Goal: Task Accomplishment & Management: Complete application form

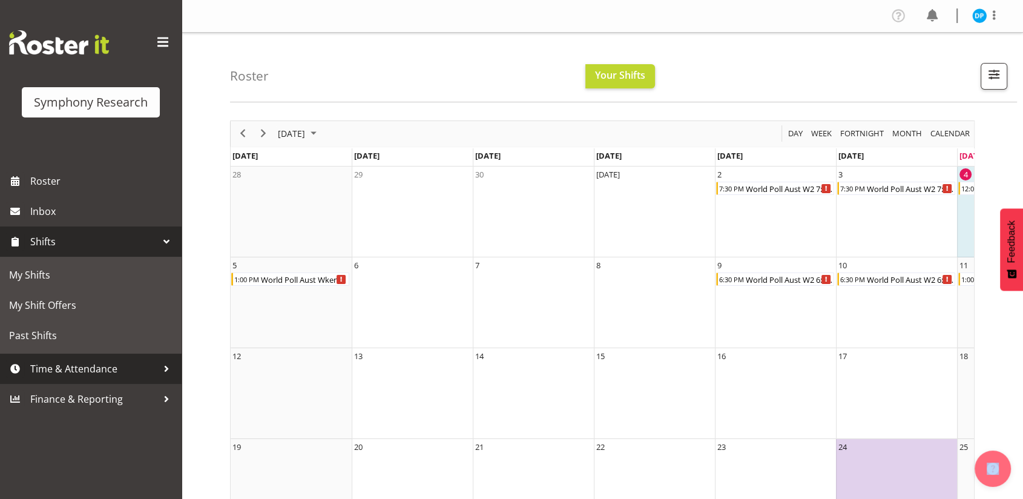
click at [71, 358] on link "Time & Attendance" at bounding box center [91, 368] width 182 height 30
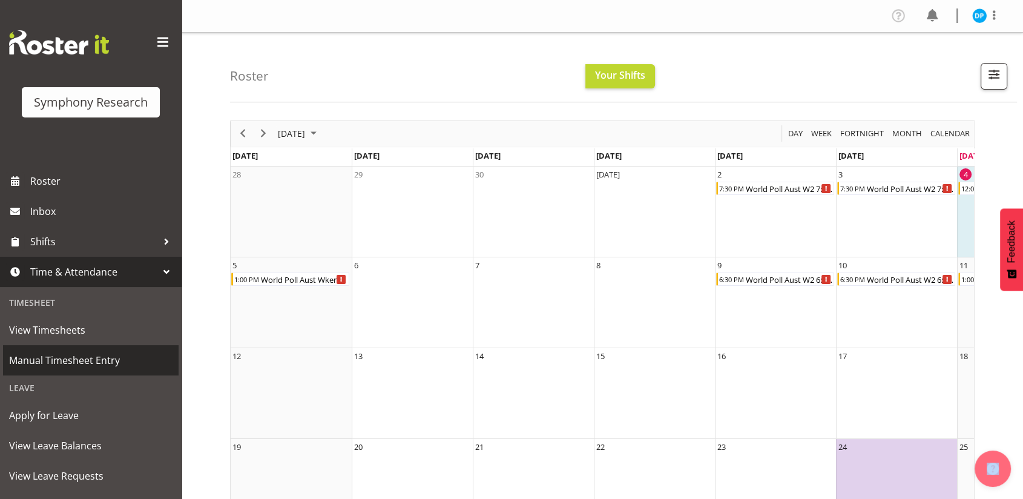
click at [71, 358] on span "Manual Timesheet Entry" at bounding box center [90, 360] width 163 height 18
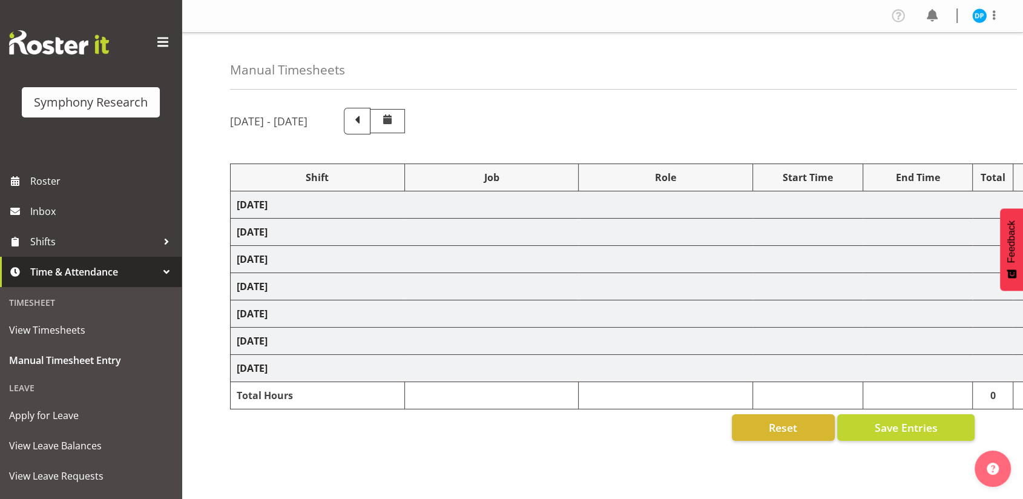
select select "56692"
select select "10499"
select select "47"
select select "56692"
select select "10499"
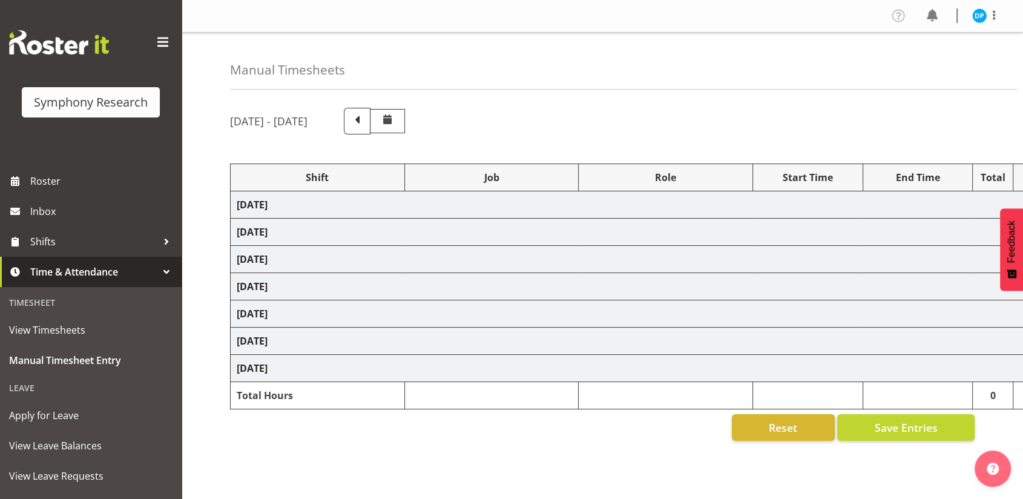
select select "47"
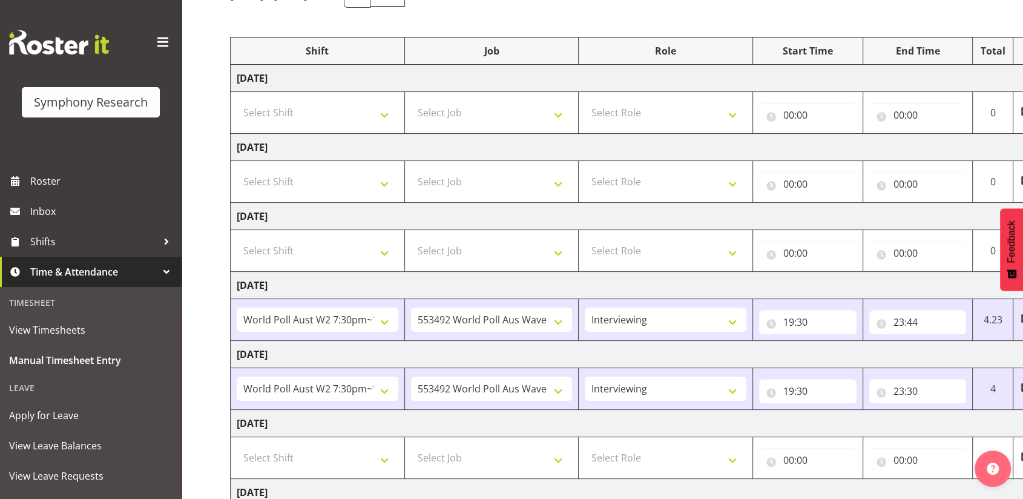
scroll to position [252, 0]
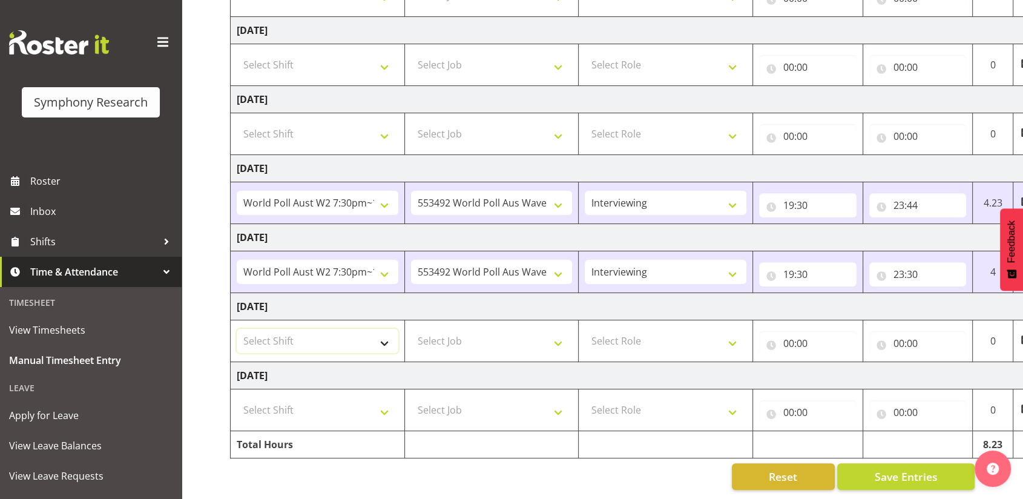
click at [384, 330] on select "Select Shift !!Weekend Residential (Roster IT Shift Label) *Business 9/10am ~ 4…" at bounding box center [318, 341] width 162 height 24
select select "11547"
click at [237, 329] on select "Select Shift !!Weekend Residential (Roster IT Shift Label) *Business 9/10am ~ 4…" at bounding box center [318, 341] width 162 height 24
click at [444, 330] on select "Select Job 550060 IF Admin 553492 World Poll Aus Wave 2 Main 2025 553493 World …" at bounding box center [492, 341] width 162 height 24
select select "10499"
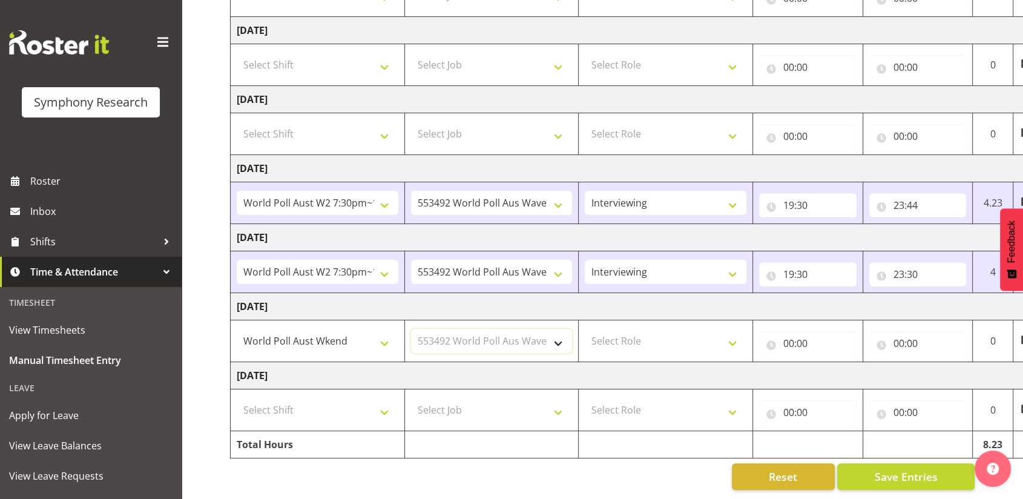
click at [411, 329] on select "Select Job 550060 IF Admin 553492 World Poll Aus Wave 2 Main 2025 553493 World …" at bounding box center [492, 341] width 162 height 24
click at [621, 329] on select "Select Role Briefing Interviewing" at bounding box center [666, 341] width 162 height 24
select select "47"
click at [585, 329] on select "Select Role Briefing Interviewing" at bounding box center [666, 341] width 162 height 24
click at [355, 333] on select "!!Weekend Residential (Roster IT Shift Label) *Business 9/10am ~ 4:30pm *Busine…" at bounding box center [318, 341] width 162 height 24
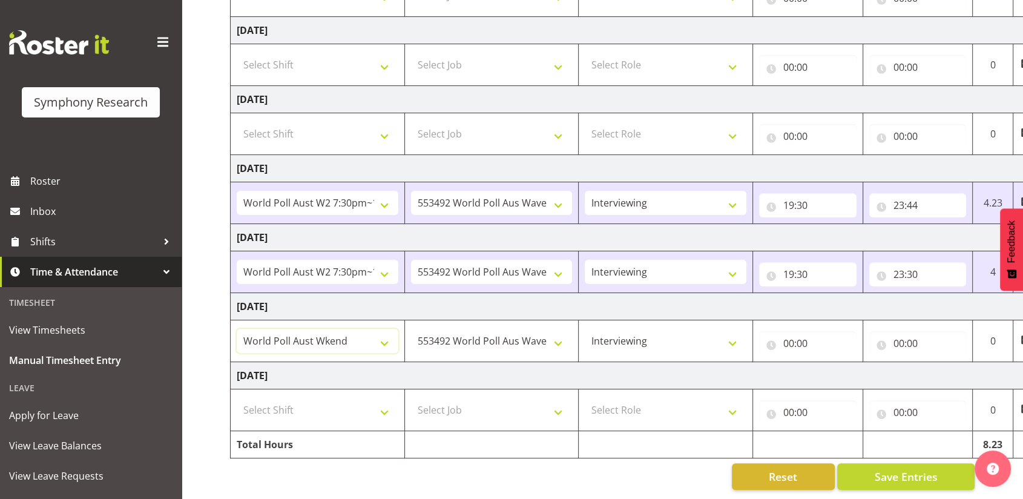
select select "43777"
click at [237, 329] on select "!!Weekend Residential (Roster IT Shift Label) *Business 9/10am ~ 4:30pm *Busine…" at bounding box center [318, 341] width 162 height 24
click at [793, 336] on input "00:00" at bounding box center [807, 343] width 97 height 24
click at [835, 363] on select "00 01 02 03 04 05 06 07 08 09 10 11 12 13 14 15 16 17 18 19 20 21 22 23" at bounding box center [841, 375] width 27 height 24
select select "12"
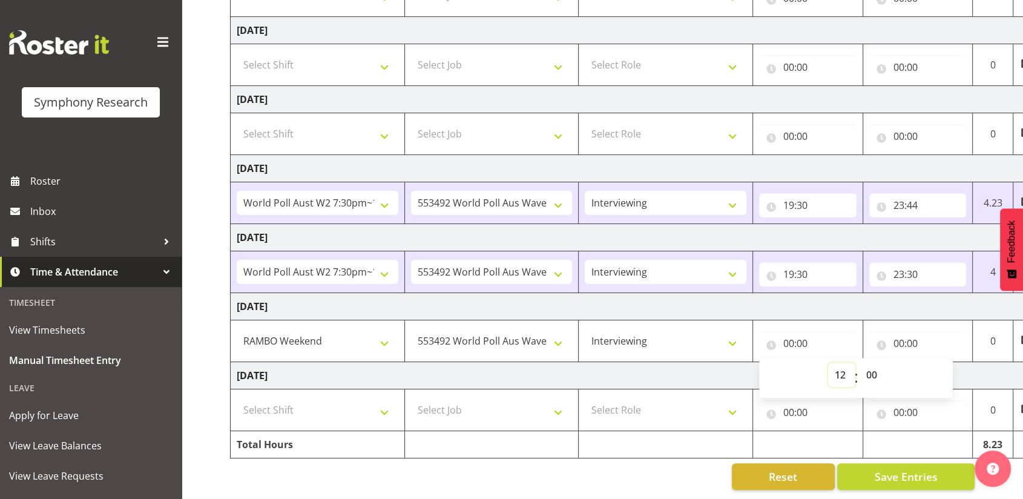
click at [828, 363] on select "00 01 02 03 04 05 06 07 08 09 10 11 12 13 14 15 16 17 18 19 20 21 22 23" at bounding box center [841, 375] width 27 height 24
type input "12:00"
click at [559, 332] on select "550060 IF Admin 553492 World Poll Aus Wave 2 Main 2025 553493 World Poll NZ Wav…" at bounding box center [492, 341] width 162 height 24
select select "10732"
click at [411, 329] on select "550060 IF Admin 553492 World Poll Aus Wave 2 Main 2025 553493 World Poll NZ Wav…" at bounding box center [492, 341] width 162 height 24
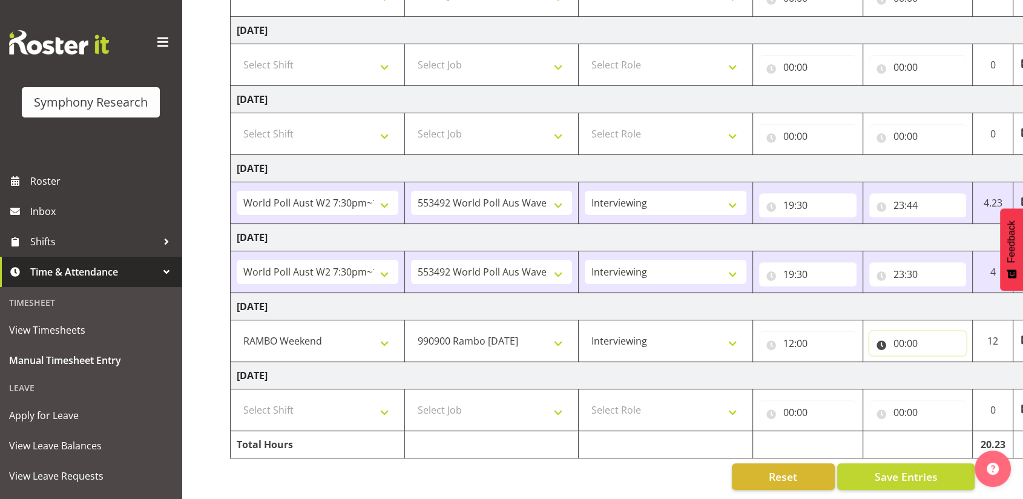
click at [897, 335] on input "00:00" at bounding box center [917, 343] width 97 height 24
click at [945, 366] on select "00 01 02 03 04 05 06 07 08 09 10 11 12 13 14 15 16 17 18 19 20 21 22 23" at bounding box center [951, 375] width 27 height 24
select select "13"
click at [938, 363] on select "00 01 02 03 04 05 06 07 08 09 10 11 12 13 14 15 16 17 18 19 20 21 22 23" at bounding box center [951, 375] width 27 height 24
type input "13:00"
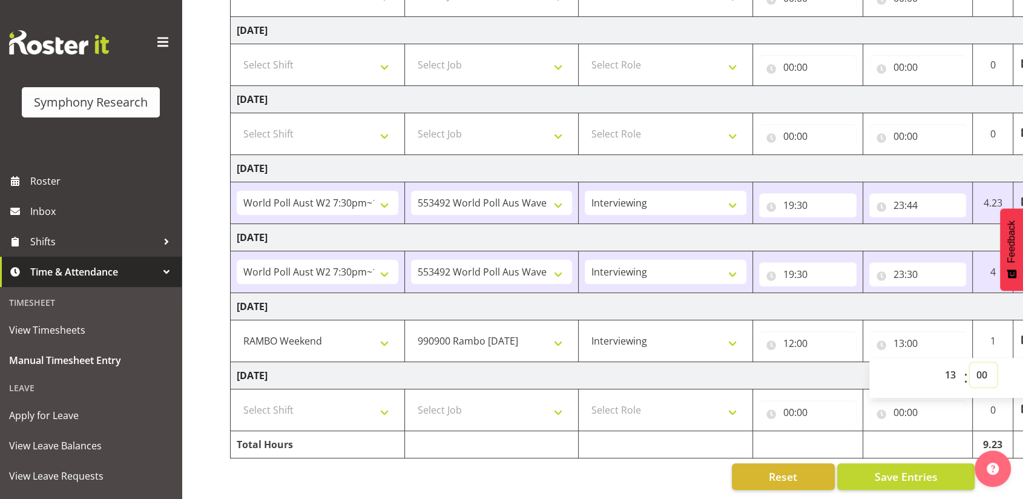
click at [986, 370] on select "00 01 02 03 04 05 06 07 08 09 10 11 12 13 14 15 16 17 18 19 20 21 22 23 24 25 2…" at bounding box center [983, 375] width 27 height 24
select select "12"
click at [970, 363] on select "00 01 02 03 04 05 06 07 08 09 10 11 12 13 14 15 16 17 18 19 20 21 22 23 24 25 2…" at bounding box center [983, 375] width 27 height 24
type input "13:12"
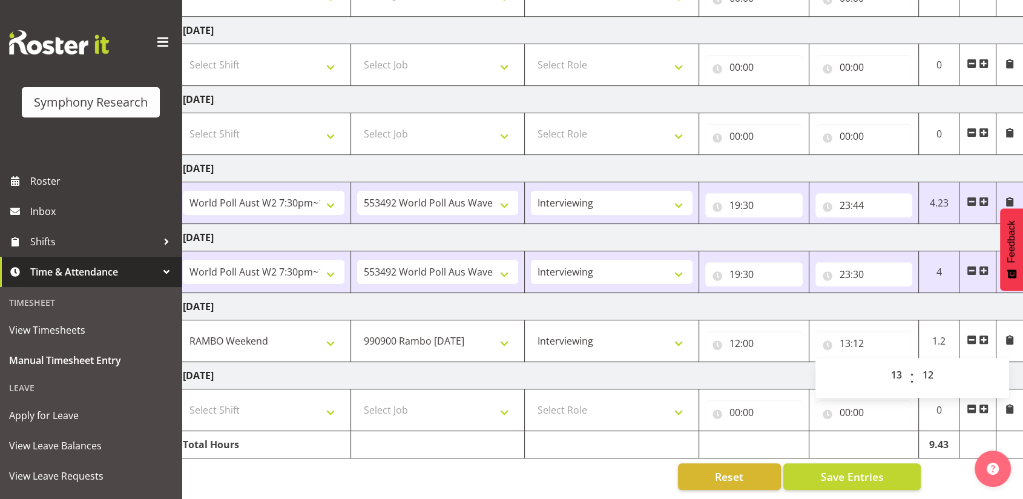
click at [984, 335] on span at bounding box center [984, 340] width 10 height 10
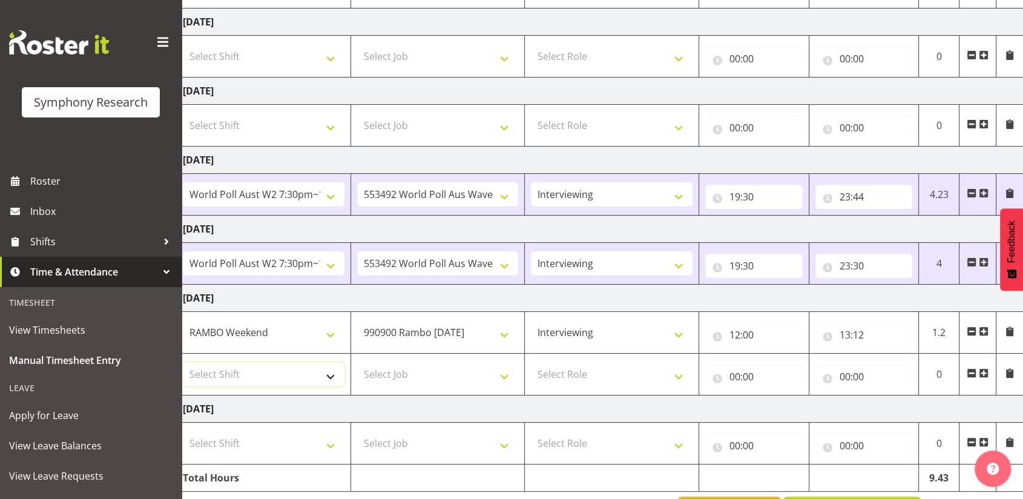
click at [330, 374] on select "Select Shift !!Weekend Residential (Roster IT Shift Label) *Business 9/10am ~ 4…" at bounding box center [264, 374] width 162 height 24
select select "11547"
click at [183, 362] on select "Select Shift !!Weekend Residential (Roster IT Shift Label) *Business 9/10am ~ 4…" at bounding box center [264, 374] width 162 height 24
click at [389, 370] on select "Select Job 550060 IF Admin 553492 World Poll Aus Wave 2 Main 2025 553493 World …" at bounding box center [438, 374] width 162 height 24
select select "10499"
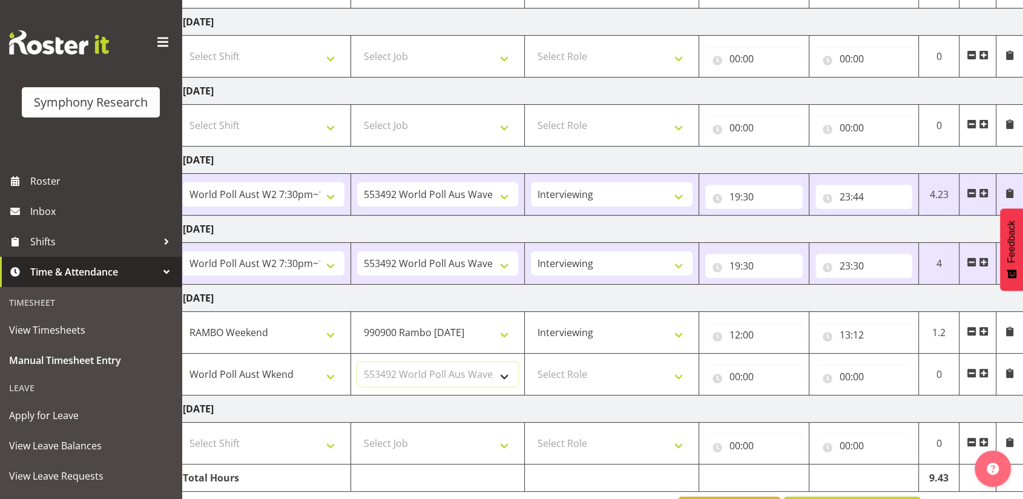
click at [357, 362] on select "Select Job 550060 IF Admin 553492 World Poll Aus Wave 2 Main 2025 553493 World …" at bounding box center [438, 374] width 162 height 24
click at [568, 371] on select "Select Role Briefing Interviewing" at bounding box center [612, 374] width 162 height 24
select select "47"
click at [531, 362] on select "Select Role Briefing Interviewing" at bounding box center [612, 374] width 162 height 24
click at [735, 376] on input "00:00" at bounding box center [753, 376] width 97 height 24
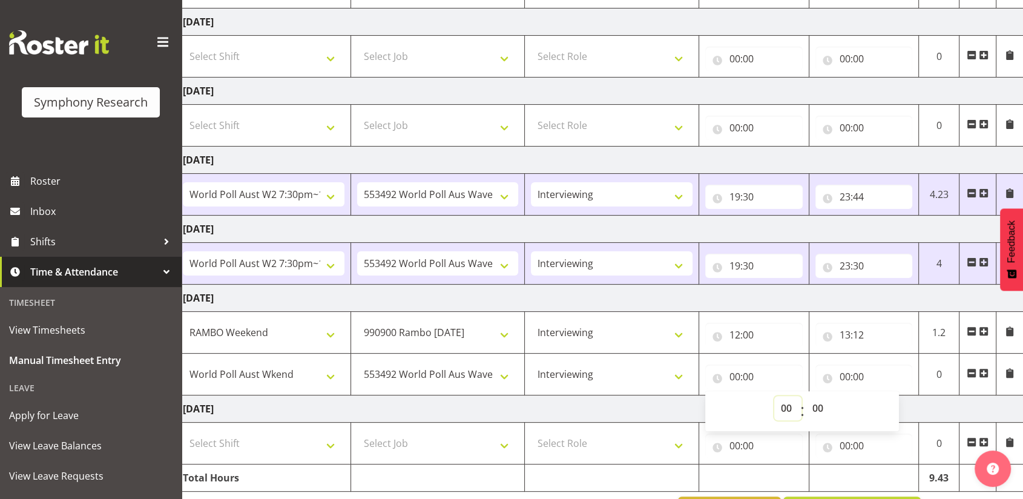
click at [784, 408] on select "00 01 02 03 04 05 06 07 08 09 10 11 12 13 14 15 16 17 18 19 20 21 22 23" at bounding box center [787, 408] width 27 height 24
select select "13"
click at [774, 396] on select "00 01 02 03 04 05 06 07 08 09 10 11 12 13 14 15 16 17 18 19 20 21 22 23" at bounding box center [787, 408] width 27 height 24
type input "13:00"
click at [816, 405] on select "00 01 02 03 04 05 06 07 08 09 10 11 12 13 14 15 16 17 18 19 20 21 22 23 24 25 2…" at bounding box center [818, 408] width 27 height 24
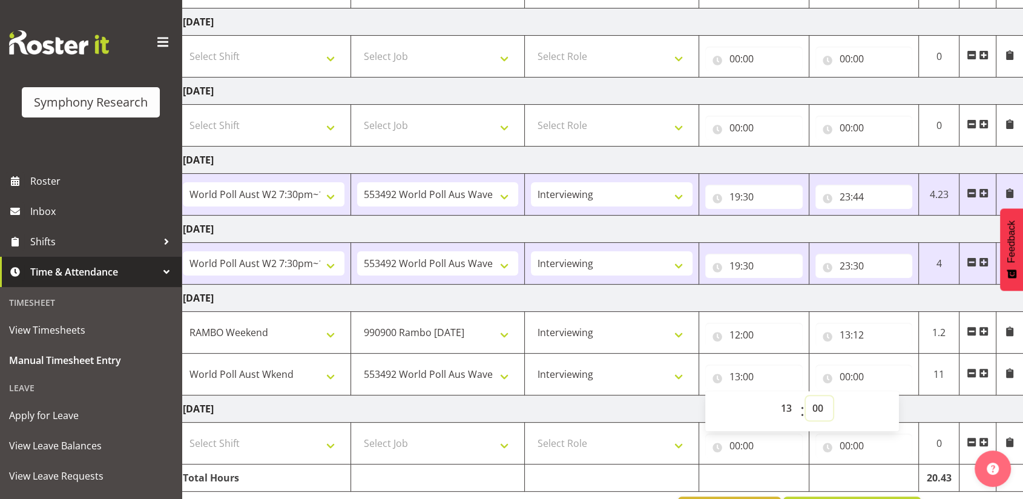
select select "12"
click at [805, 396] on select "00 01 02 03 04 05 06 07 08 09 10 11 12 13 14 15 16 17 18 19 20 21 22 23 24 25 2…" at bounding box center [818, 408] width 27 height 24
type input "13:12"
click at [841, 375] on input "00:00" at bounding box center [863, 376] width 97 height 24
click at [898, 413] on select "00 01 02 03 04 05 06 07 08 09 10 11 12 13 14 15 16 17 18 19 20 21 22 23" at bounding box center [897, 408] width 27 height 24
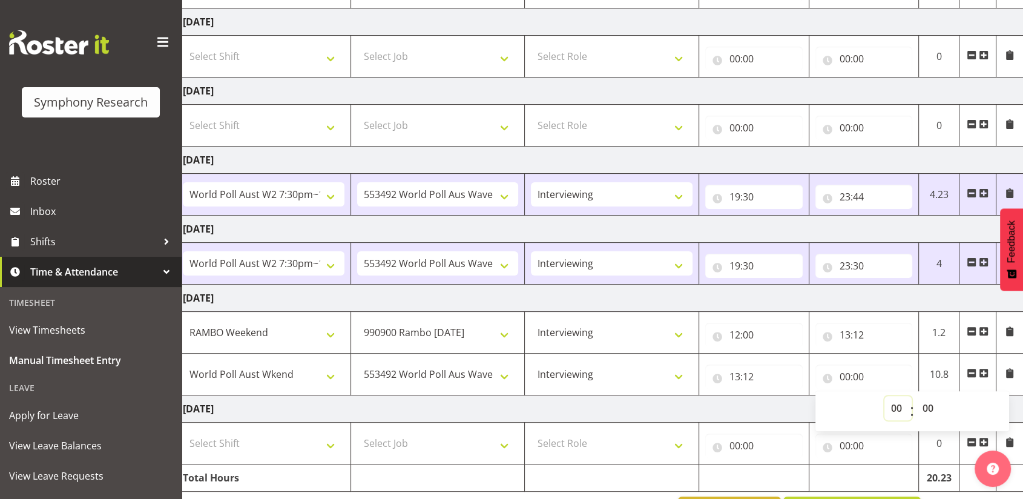
select select "19"
click at [884, 396] on select "00 01 02 03 04 05 06 07 08 09 10 11 12 13 14 15 16 17 18 19 20 21 22 23" at bounding box center [897, 408] width 27 height 24
type input "19:00"
click at [925, 403] on select "00 01 02 03 04 05 06 07 08 09 10 11 12 13 14 15 16 17 18 19 20 21 22 23 24 25 2…" at bounding box center [929, 408] width 27 height 24
select select "19"
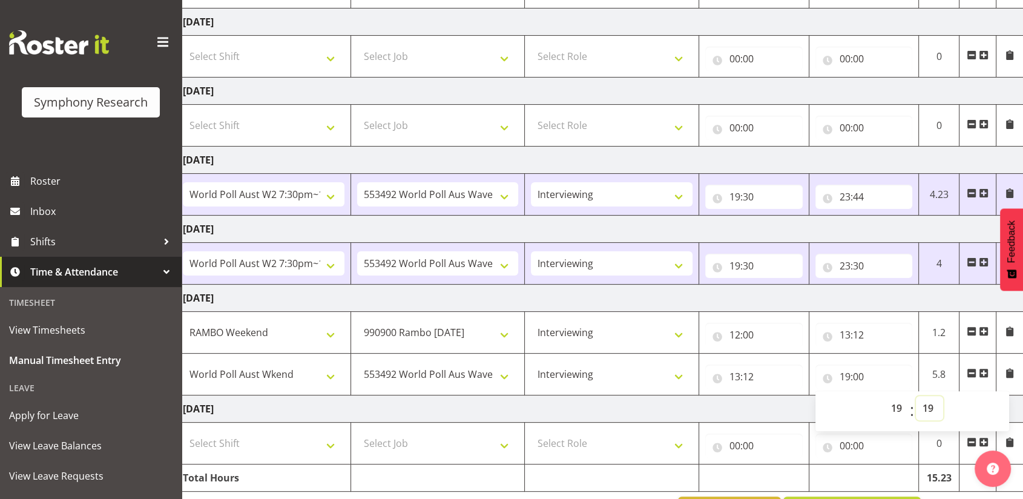
click at [916, 396] on select "00 01 02 03 04 05 06 07 08 09 10 11 12 13 14 15 16 17 18 19 20 21 22 23 24 25 2…" at bounding box center [929, 408] width 27 height 24
type input "19:19"
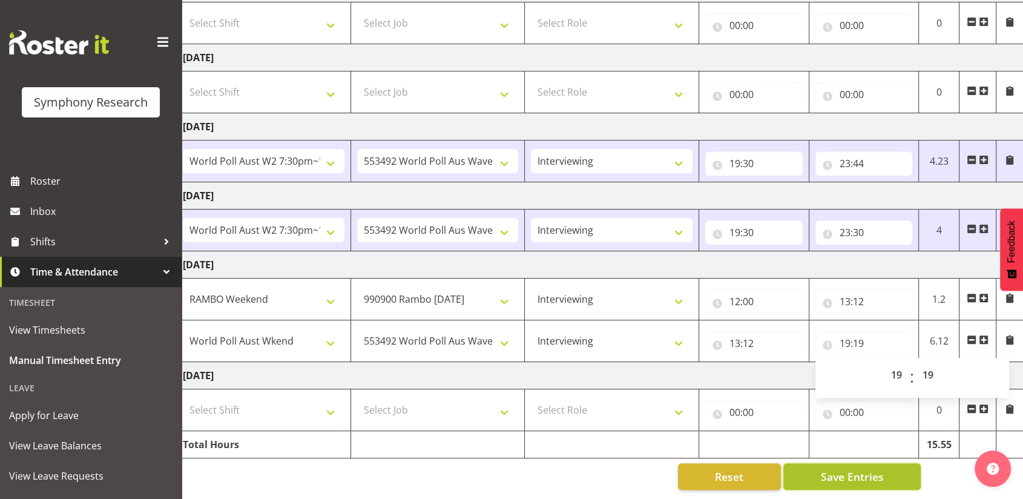
click at [832, 468] on span "Save Entries" at bounding box center [851, 476] width 63 height 16
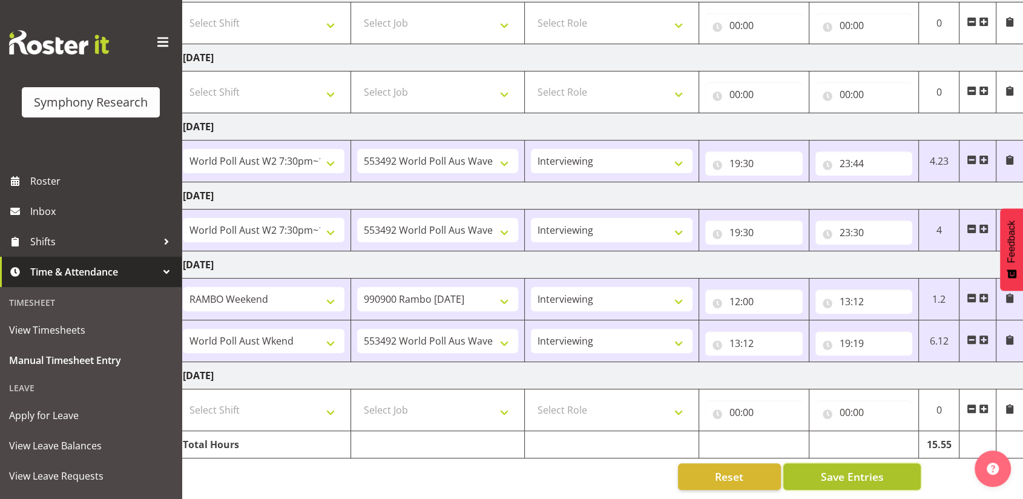
click at [847, 468] on span "Save Entries" at bounding box center [851, 476] width 63 height 16
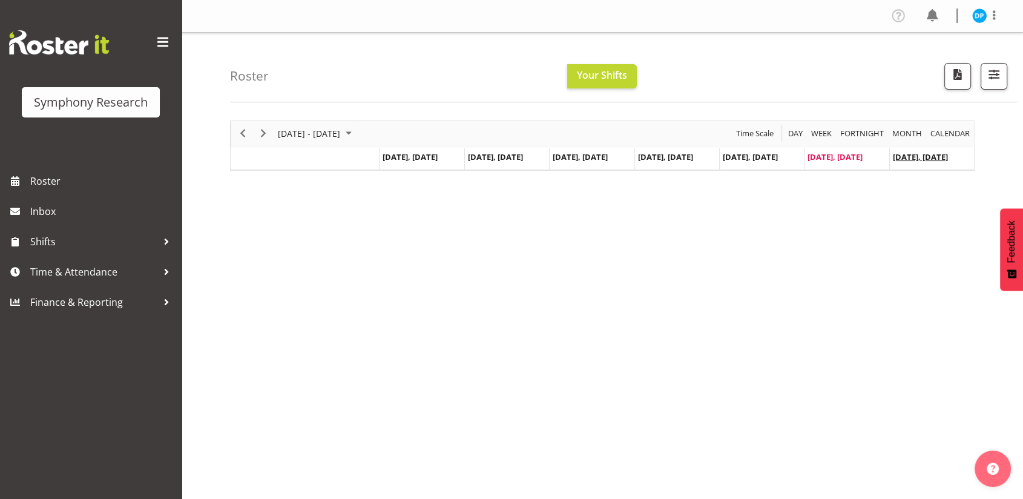
click at [916, 158] on span "[DATE], [DATE]" at bounding box center [920, 156] width 55 height 11
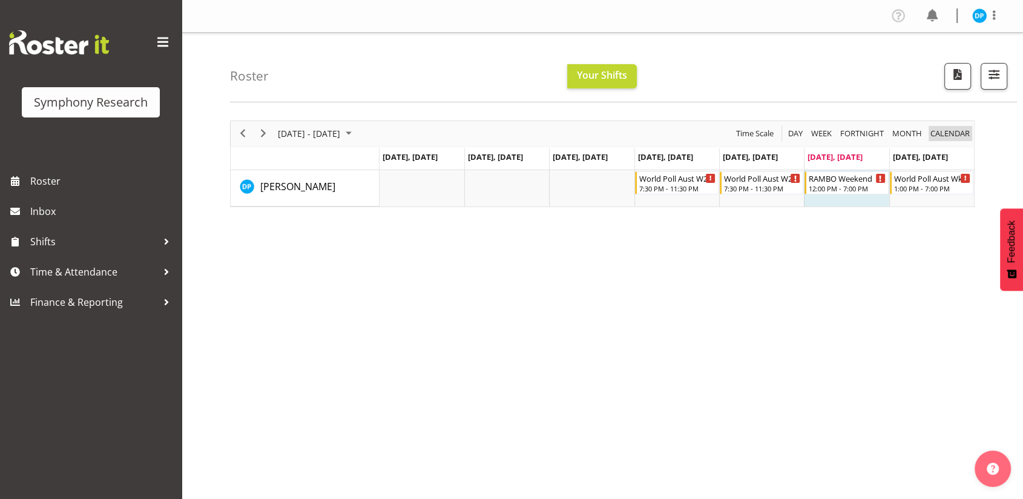
click at [944, 137] on span "calendar" at bounding box center [950, 133] width 42 height 15
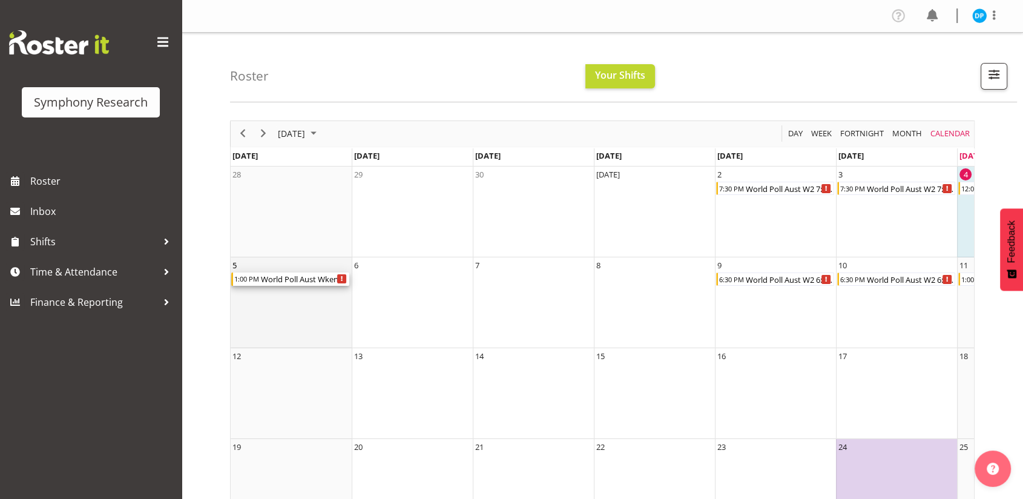
click at [264, 279] on div "World Poll Aust Wkend" at bounding box center [305, 278] width 90 height 13
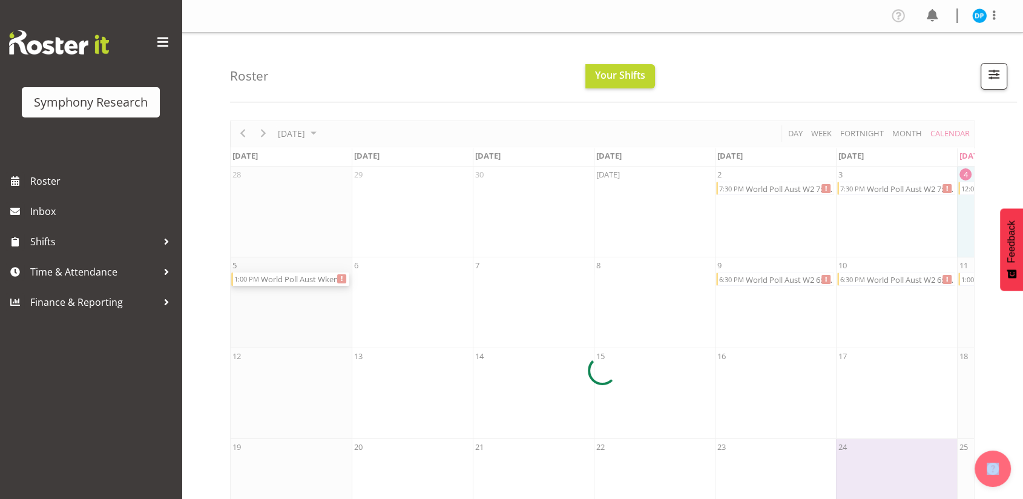
click at [264, 279] on div at bounding box center [602, 370] width 744 height 500
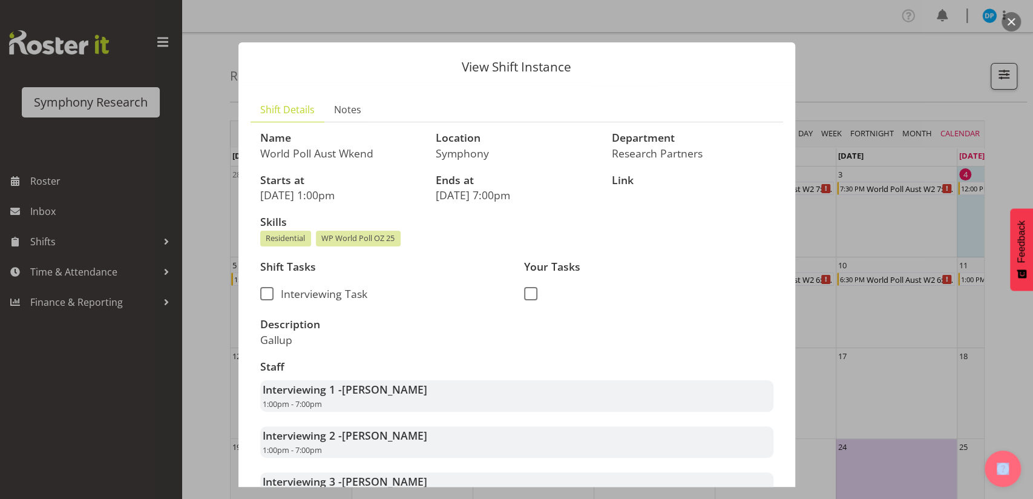
click at [1009, 23] on button "button" at bounding box center [1011, 21] width 19 height 19
